Goal: Navigation & Orientation: Go to known website

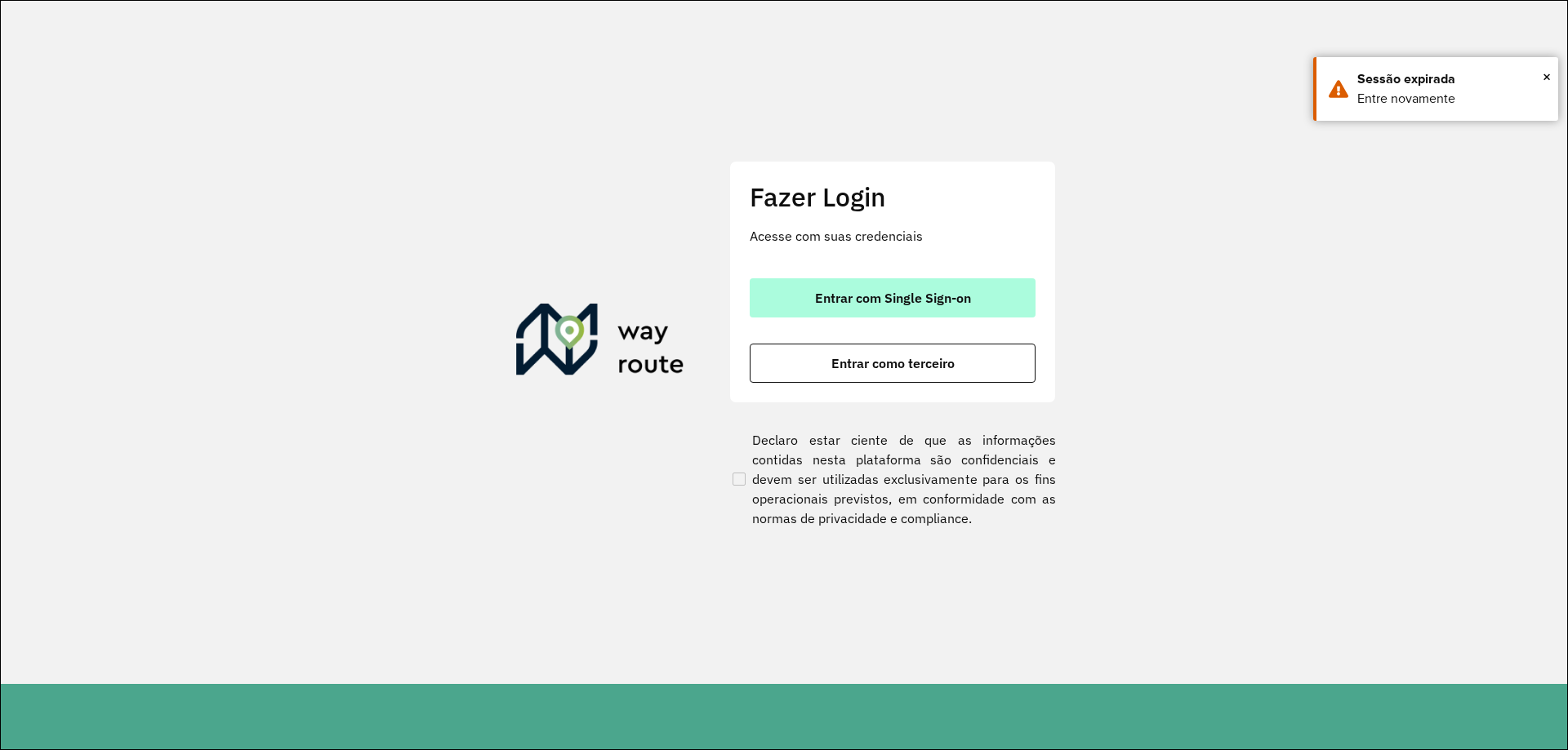
click at [906, 306] on button "Entrar com Single Sign-on" at bounding box center [892, 297] width 286 height 39
